Goal: Register for event/course

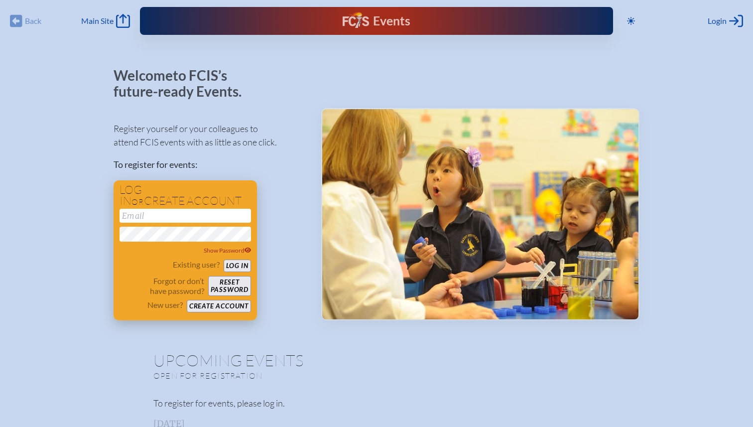
click at [183, 216] on input "email" at bounding box center [186, 216] width 132 height 14
type input "[EMAIL_ADDRESS][DOMAIN_NAME]"
click at [246, 265] on button "Log in" at bounding box center [237, 266] width 27 height 12
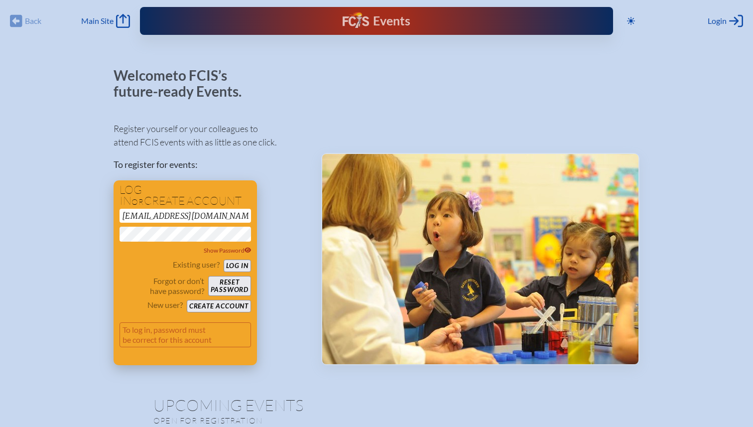
click at [235, 267] on button "Log in" at bounding box center [237, 266] width 27 height 12
click at [235, 269] on button "Log in" at bounding box center [237, 266] width 27 height 12
click at [267, 199] on div "Register yourself or your colleagues to attend FCIS events with as little as on…" at bounding box center [210, 239] width 192 height 252
click at [237, 289] on button "Reset password" at bounding box center [229, 286] width 43 height 20
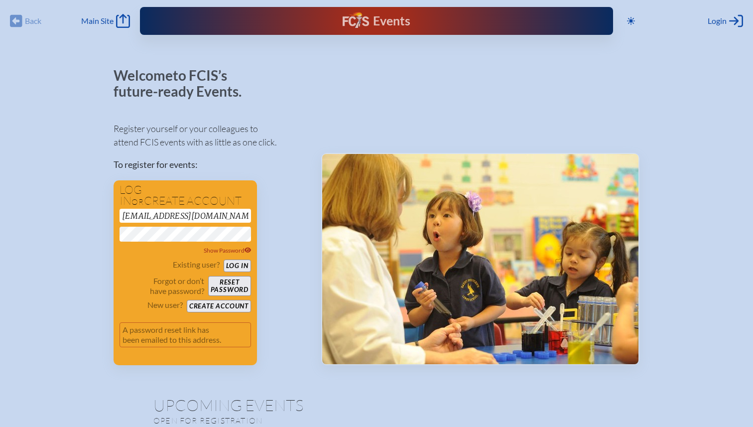
click at [309, 170] on div "Welcome to FCIS’s future-ready Events. Register yourself or your colleagues to …" at bounding box center [377, 216] width 526 height 297
click at [236, 265] on button "Log in" at bounding box center [237, 266] width 27 height 12
click at [280, 180] on div "Register yourself or your colleagues to attend FCIS events with as little as on…" at bounding box center [210, 239] width 192 height 252
click at [239, 266] on button "Log in" at bounding box center [237, 266] width 27 height 12
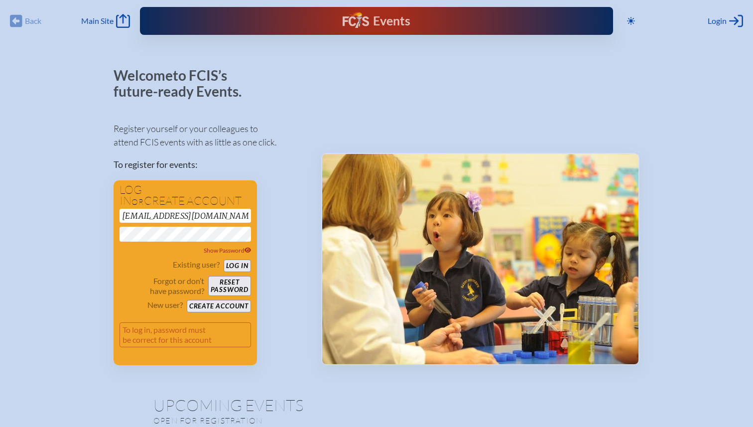
click at [316, 189] on div "Welcome to FCIS’s future-ready Events. Register yourself or your colleagues to …" at bounding box center [377, 216] width 526 height 297
click at [241, 264] on button "Log in" at bounding box center [237, 266] width 27 height 12
click at [235, 253] on span "Show Password" at bounding box center [228, 250] width 48 height 7
click at [303, 166] on p "To register for events:" at bounding box center [210, 164] width 192 height 13
click at [241, 266] on button "Log in" at bounding box center [237, 266] width 27 height 12
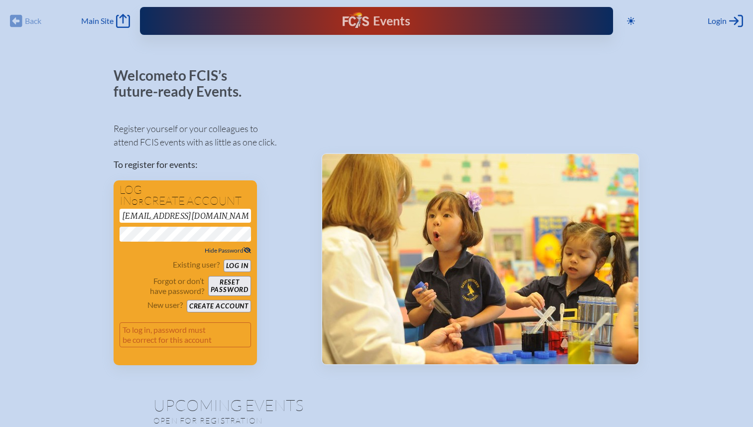
click at [231, 284] on button "Reset password" at bounding box center [229, 286] width 43 height 20
click at [303, 163] on p "To register for events:" at bounding box center [210, 164] width 192 height 13
click at [238, 267] on button "Log in" at bounding box center [237, 266] width 27 height 12
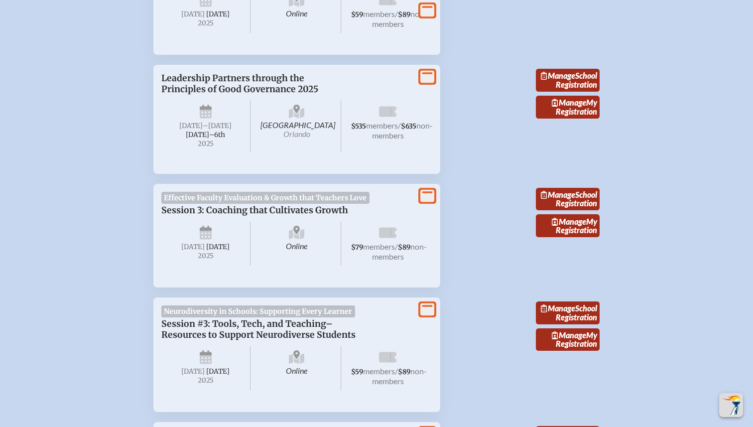
scroll to position [577, 0]
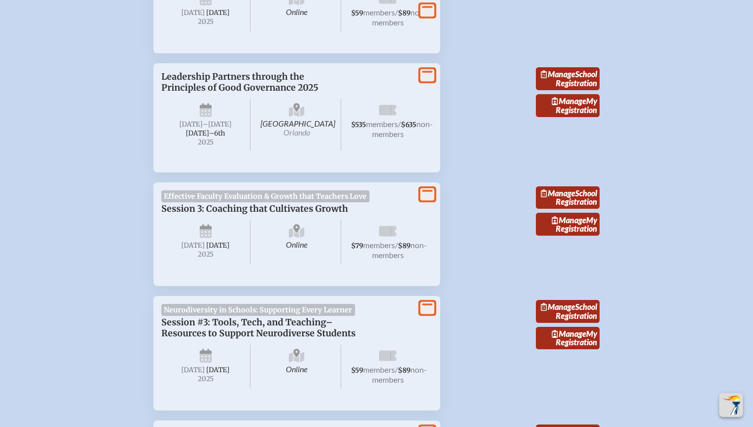
click at [204, 138] on span "[DATE]–⁠6th" at bounding box center [205, 133] width 39 height 8
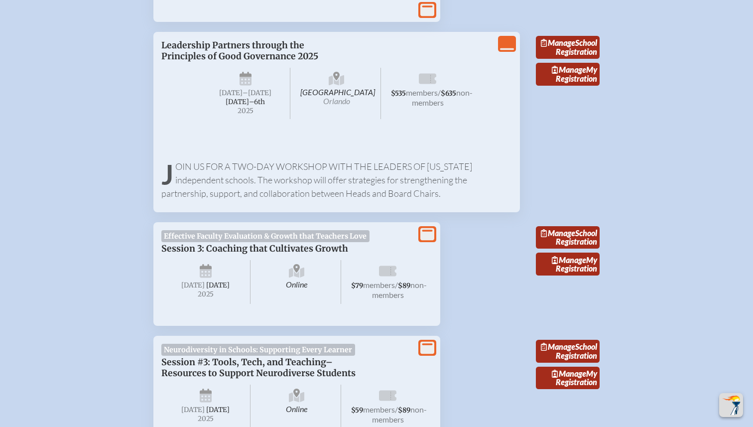
scroll to position [606, 0]
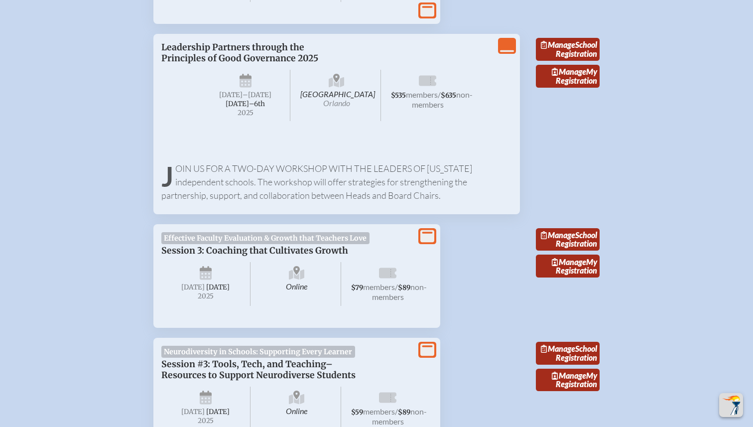
click at [239, 108] on span "[DATE]–⁠6th" at bounding box center [245, 104] width 39 height 8
click at [420, 121] on span "$535 members / $635 non-members" at bounding box center [427, 95] width 89 height 51
click at [315, 197] on p "Join us for a two-day workshop with the leaders of [US_STATE] independent schoo…" at bounding box center [336, 182] width 351 height 40
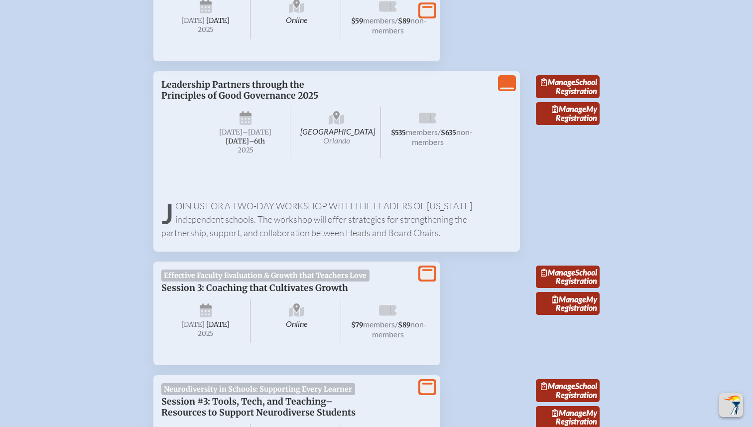
scroll to position [558, 0]
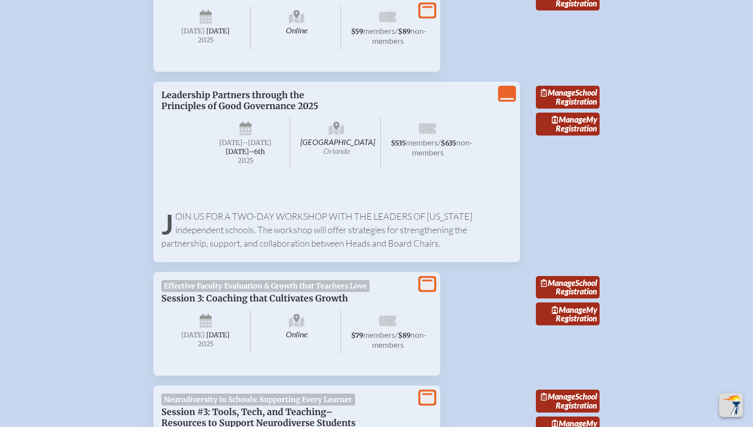
click at [337, 112] on p "Leadership Partners through the Principles of Good Governance 2025" at bounding box center [286, 101] width 251 height 22
click at [252, 156] on span "[DATE]–⁠6th" at bounding box center [245, 151] width 39 height 8
click at [511, 101] on icon "View Less" at bounding box center [507, 94] width 14 height 14
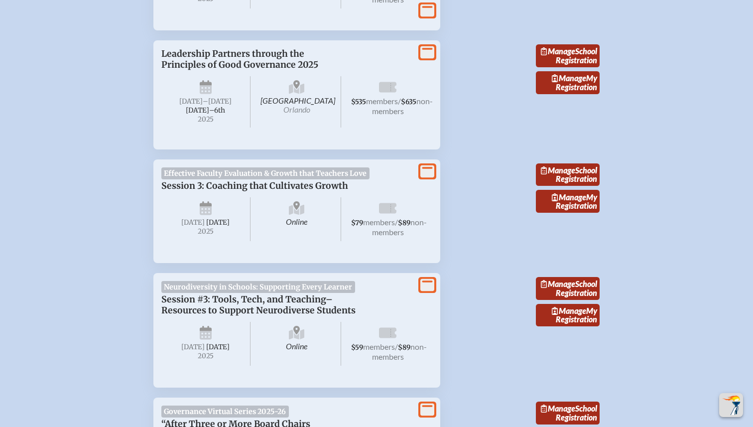
scroll to position [599, 0]
click at [261, 71] on span "Leadership Partners through the Principles of Good Governance 2025" at bounding box center [239, 60] width 157 height 22
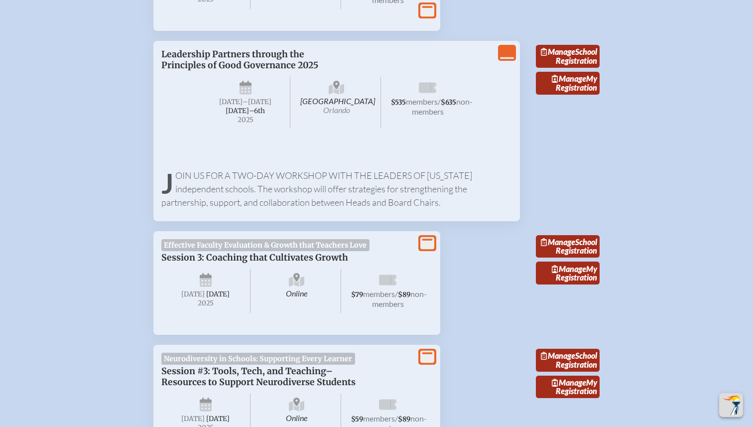
click at [222, 204] on p "Join us for a two-day workshop with the leaders of [US_STATE] independent schoo…" at bounding box center [336, 189] width 351 height 40
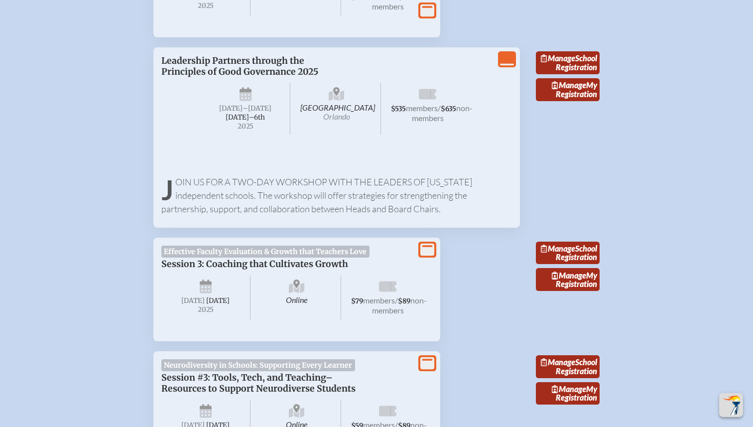
scroll to position [510, 0]
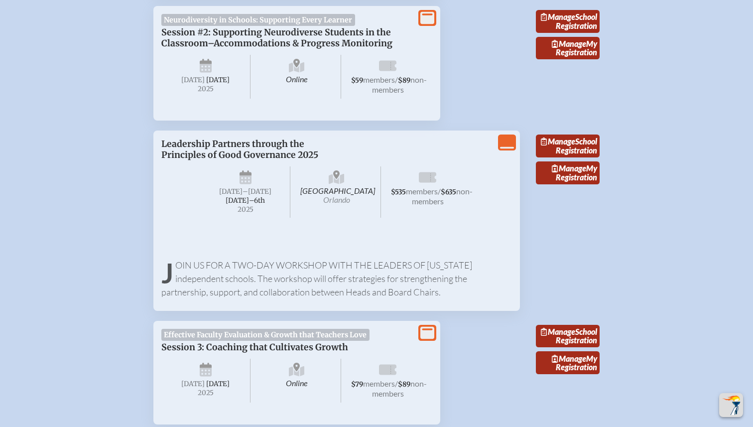
click at [406, 218] on span "$535 members / $635 non-members" at bounding box center [427, 191] width 89 height 51
click at [512, 149] on icon "View Less" at bounding box center [507, 143] width 14 height 14
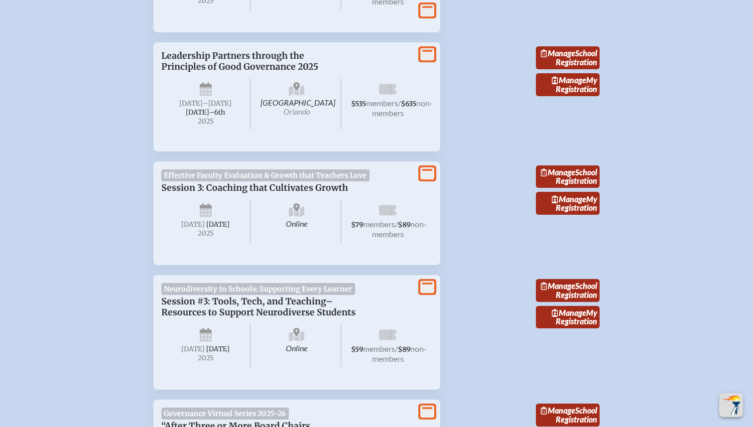
scroll to position [595, 0]
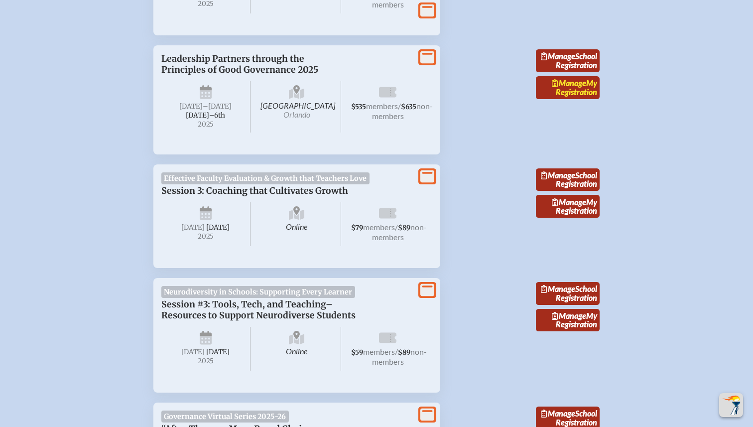
click at [584, 99] on link "Manage My Registration" at bounding box center [568, 87] width 64 height 23
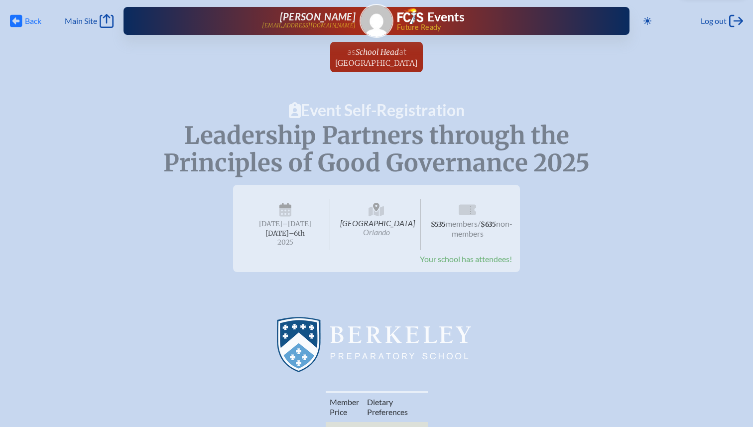
click at [16, 18] on icon at bounding box center [16, 21] width 12 height 12
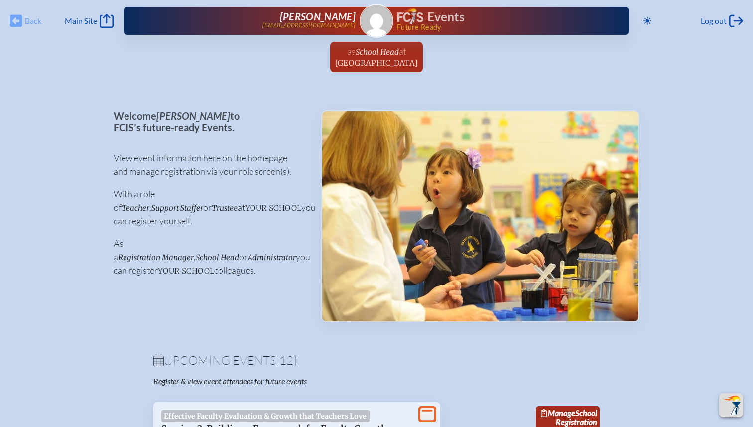
scroll to position [595, 0]
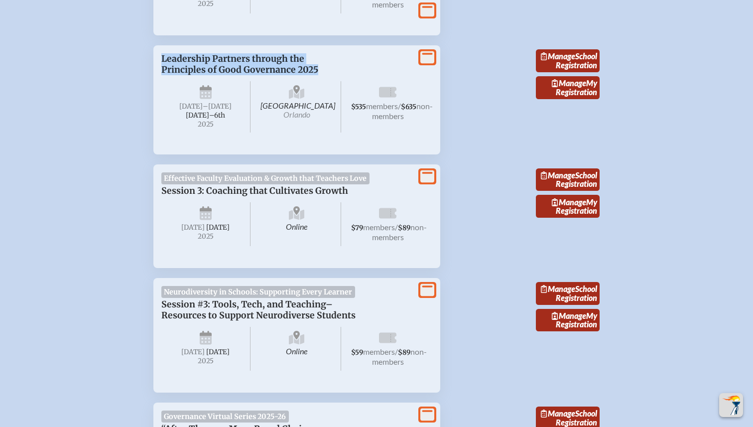
drag, startPoint x: 332, startPoint y: 91, endPoint x: 156, endPoint y: 79, distance: 175.8
click at [156, 79] on div "View More Leadership Partners through the Principles of Good Governance 2025 [G…" at bounding box center [296, 99] width 287 height 109
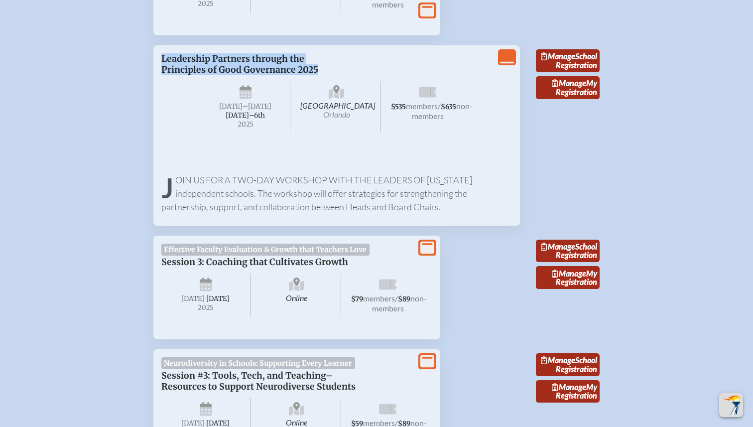
copy span "Leadership Partners through the Principles of Good Governance 2025"
